Goal: Navigation & Orientation: Find specific page/section

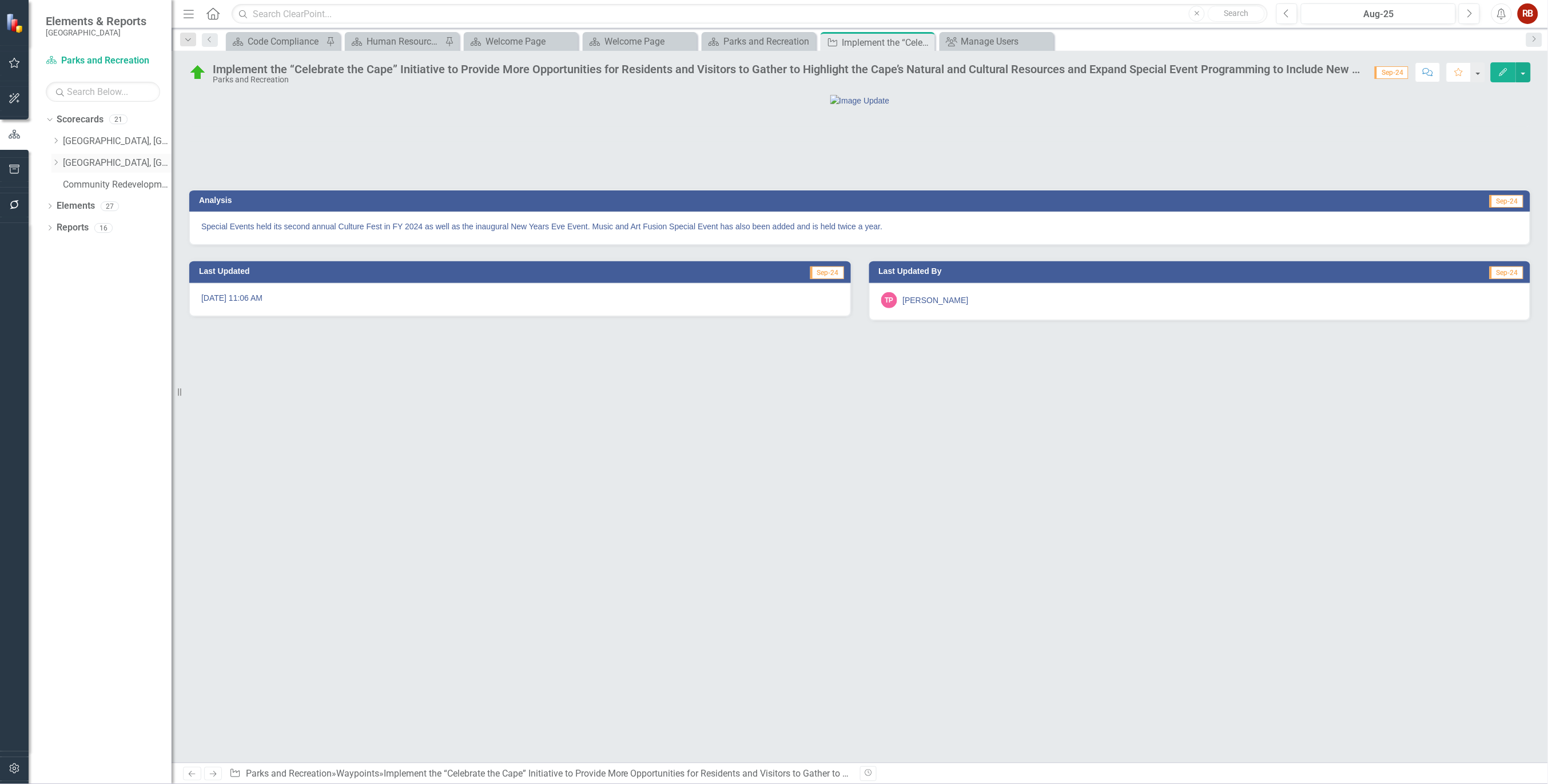
click at [90, 167] on link "[GEOGRAPHIC_DATA], [GEOGRAPHIC_DATA] Strategic Plan" at bounding box center [117, 163] width 108 height 13
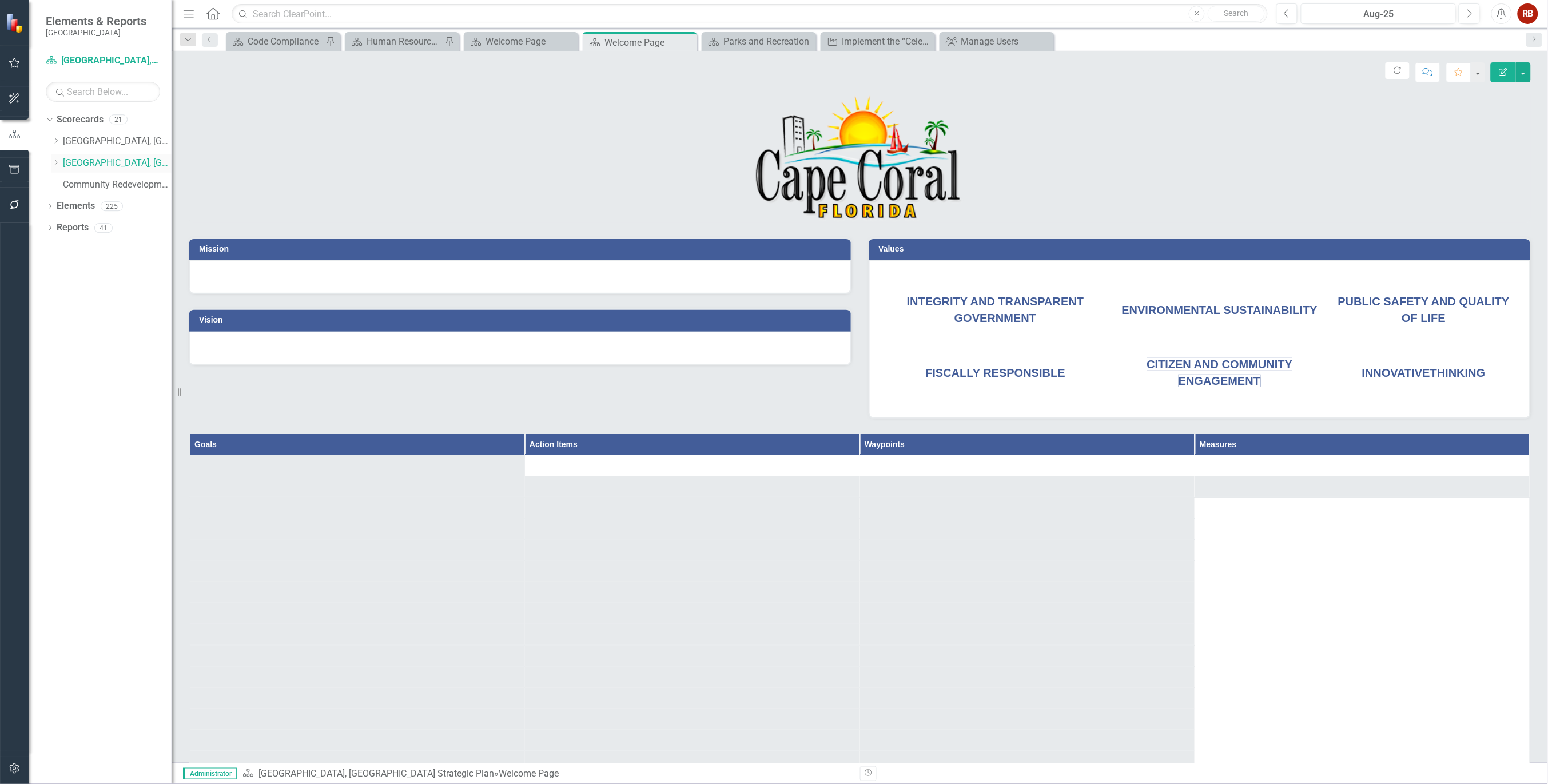
click at [55, 163] on icon "Dropdown" at bounding box center [56, 163] width 9 height 7
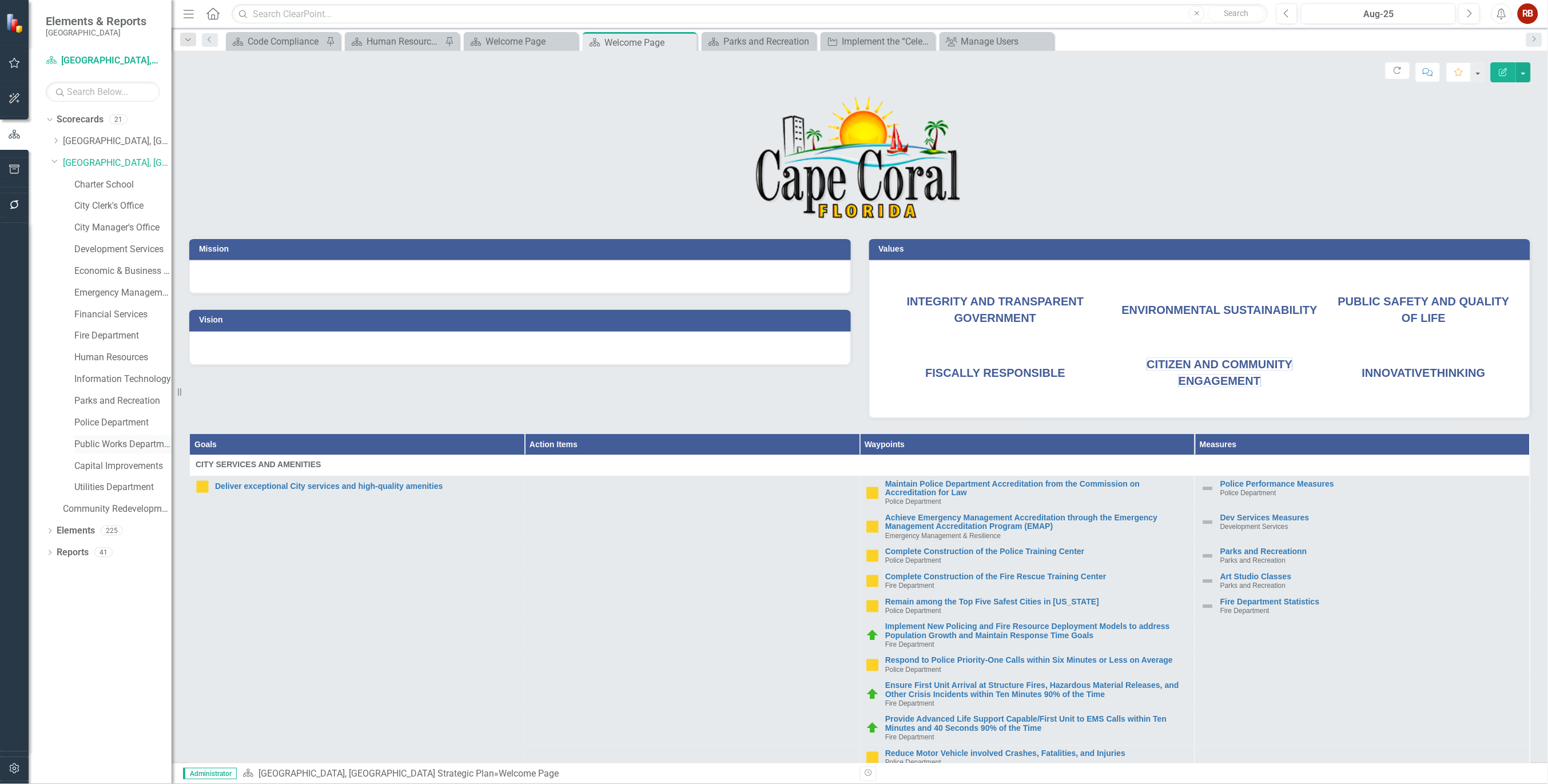
click at [116, 448] on link "Public Works Department" at bounding box center [122, 445] width 97 height 13
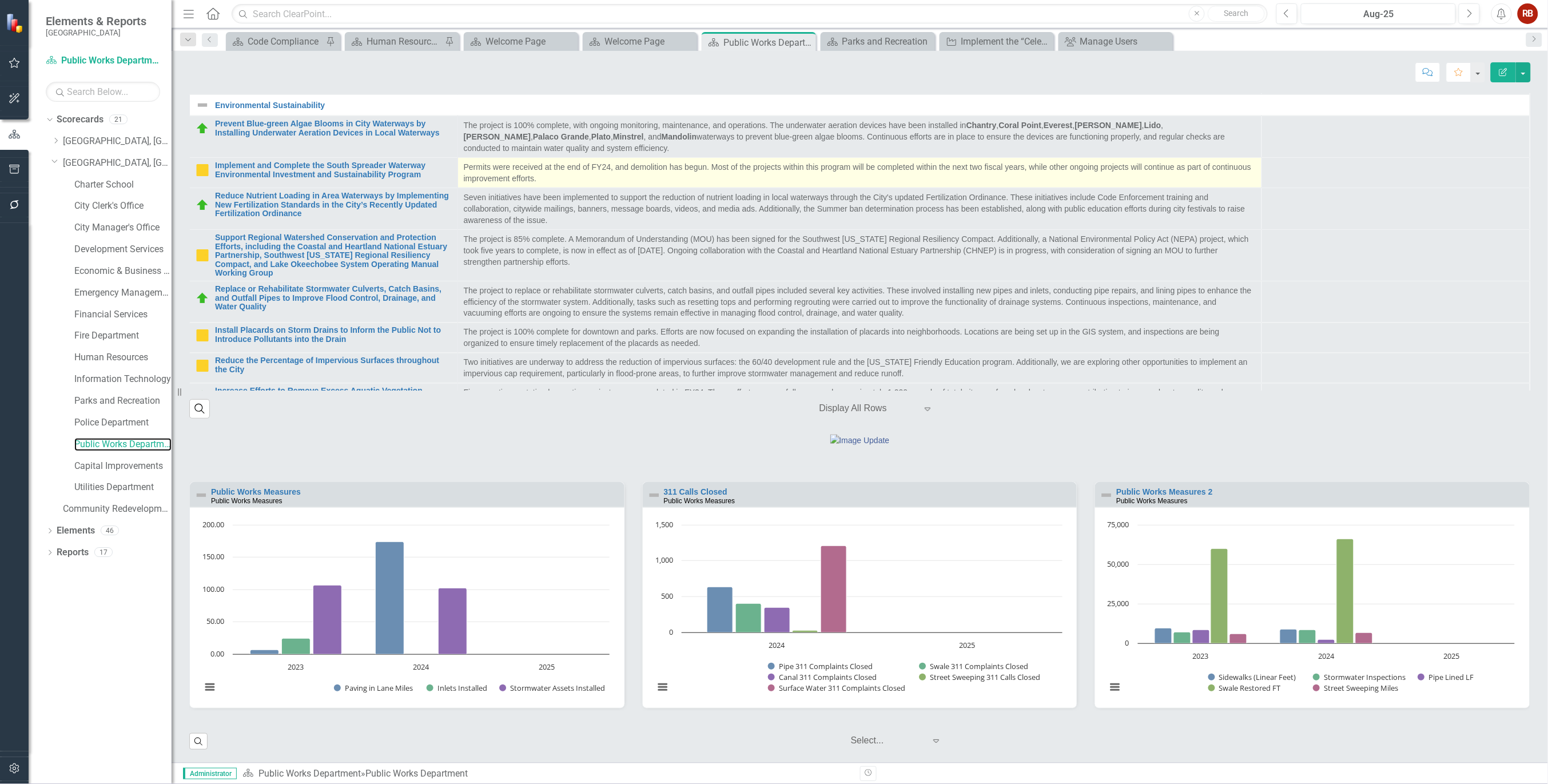
scroll to position [459, 0]
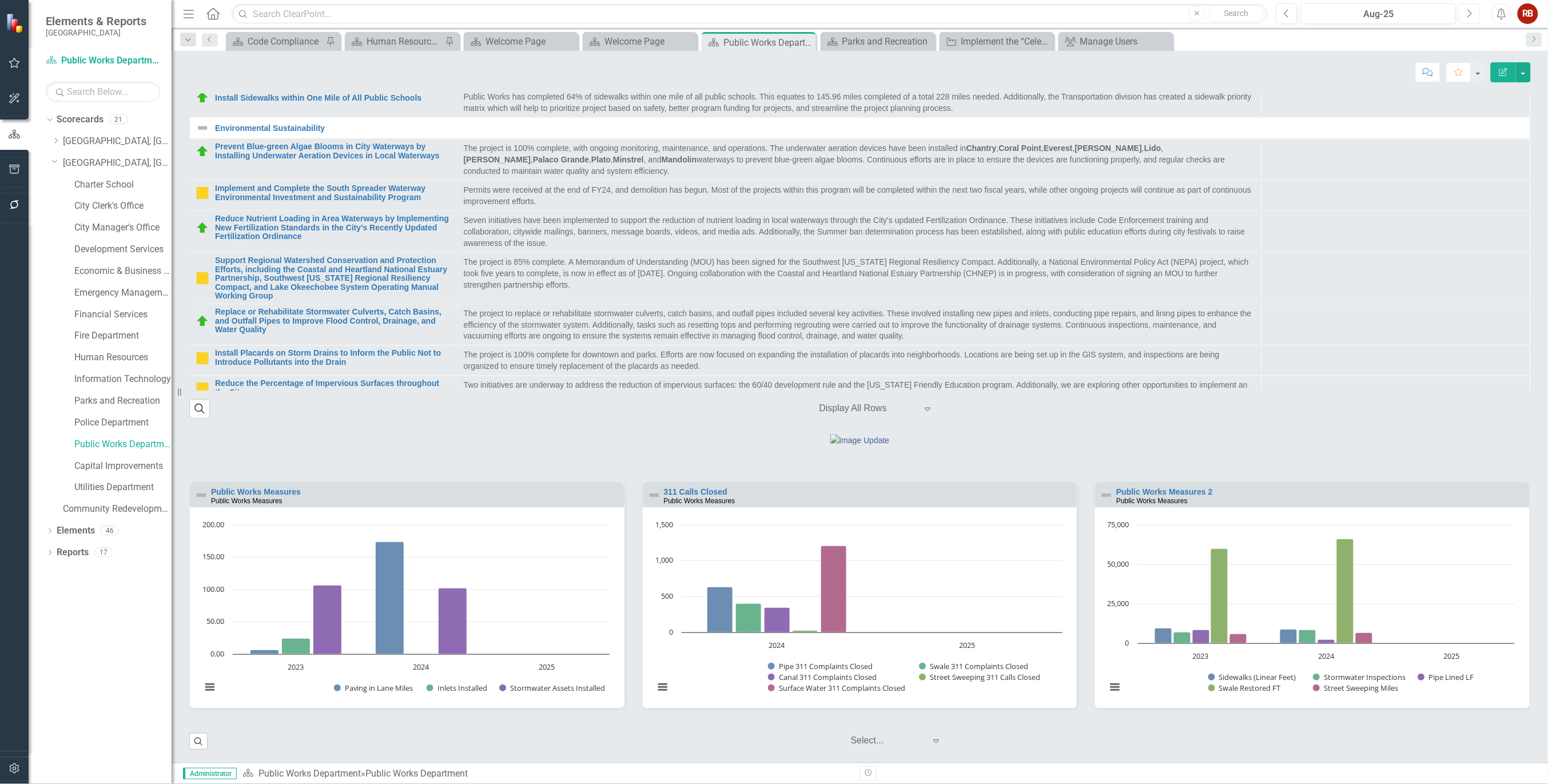
click at [1467, 14] on icon "Next" at bounding box center [1469, 13] width 6 height 10
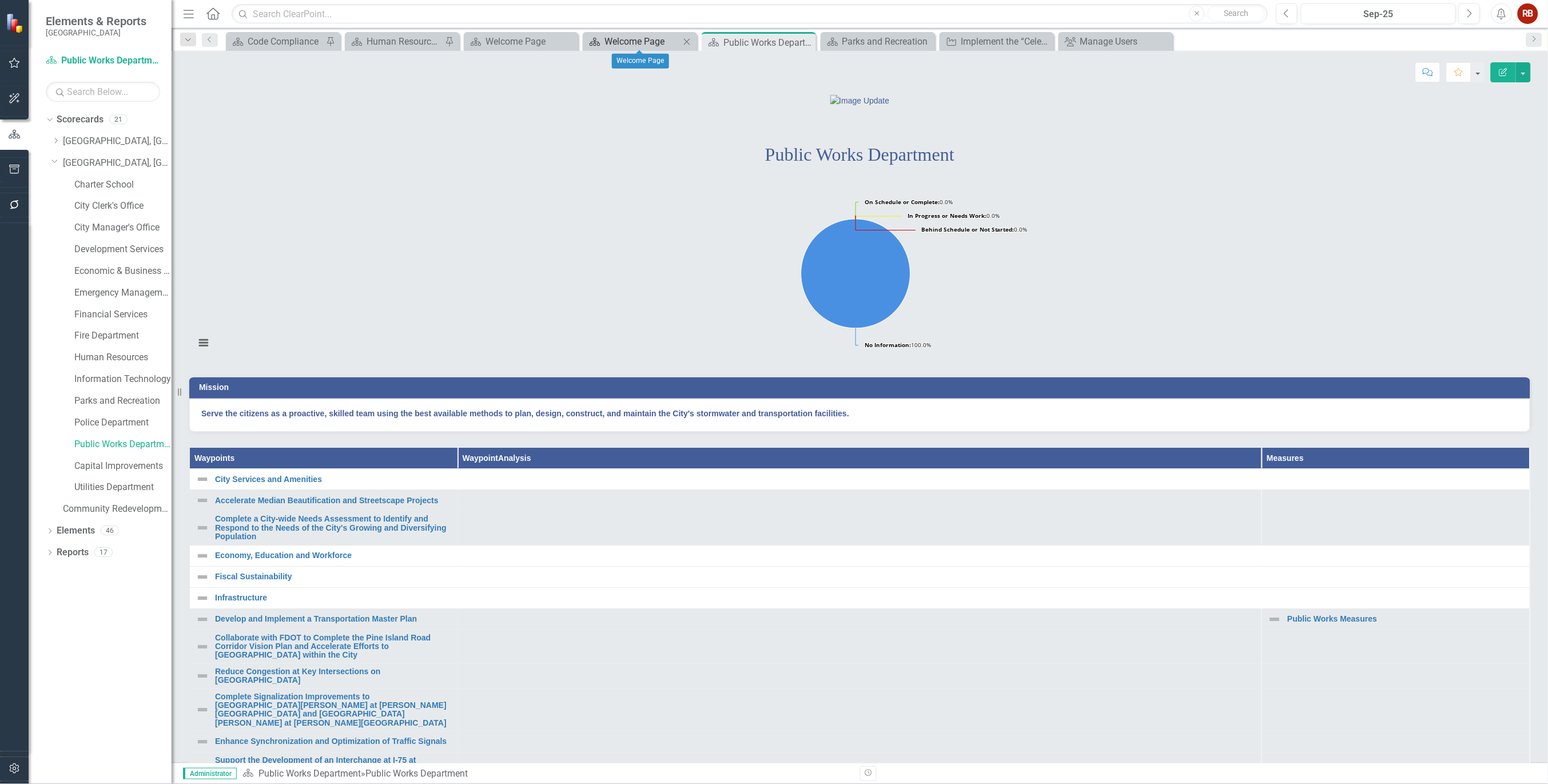
click at [630, 43] on div "Welcome Page" at bounding box center [642, 41] width 76 height 14
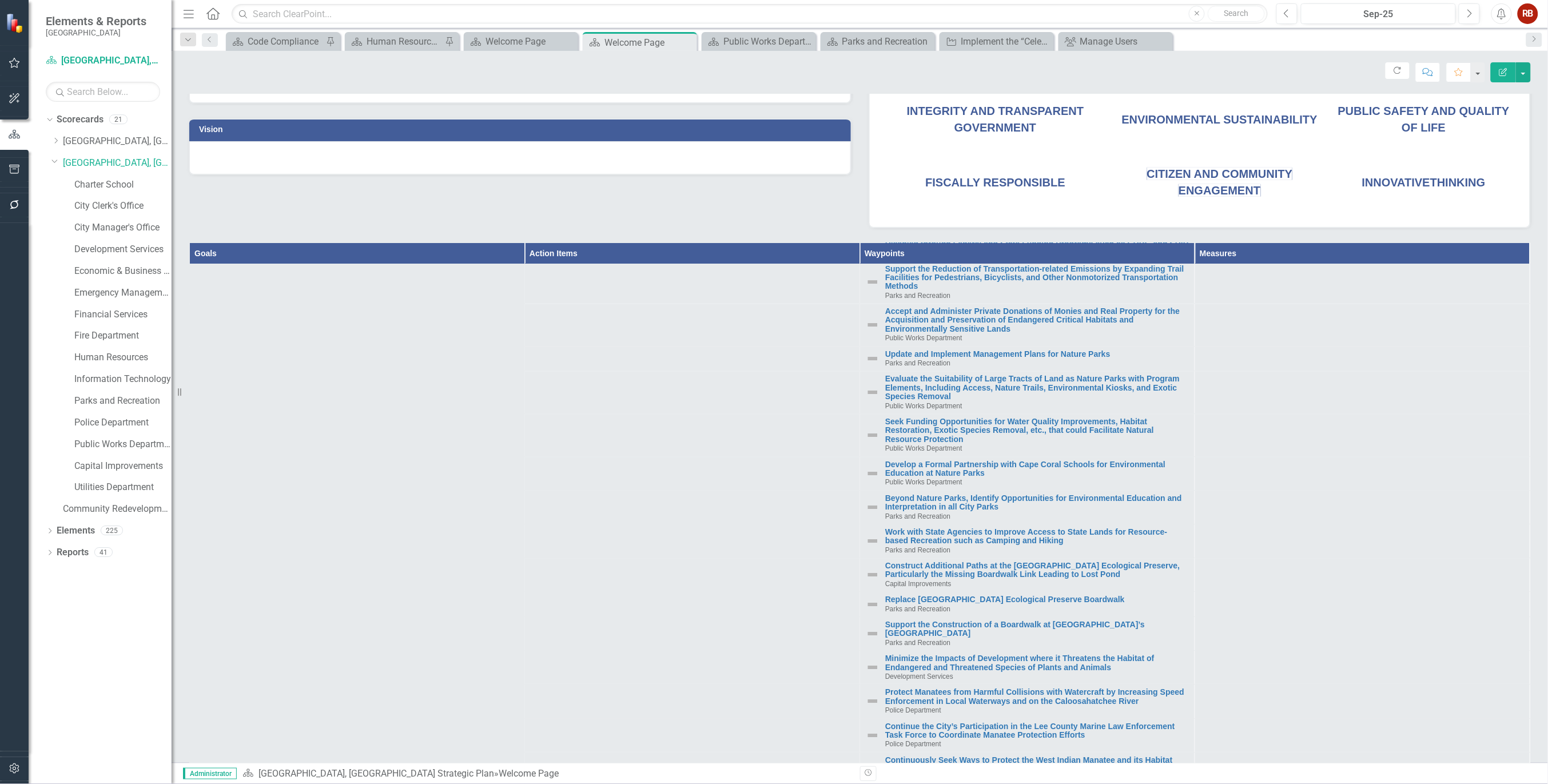
scroll to position [5687, 0]
